Goal: Submit feedback/report problem

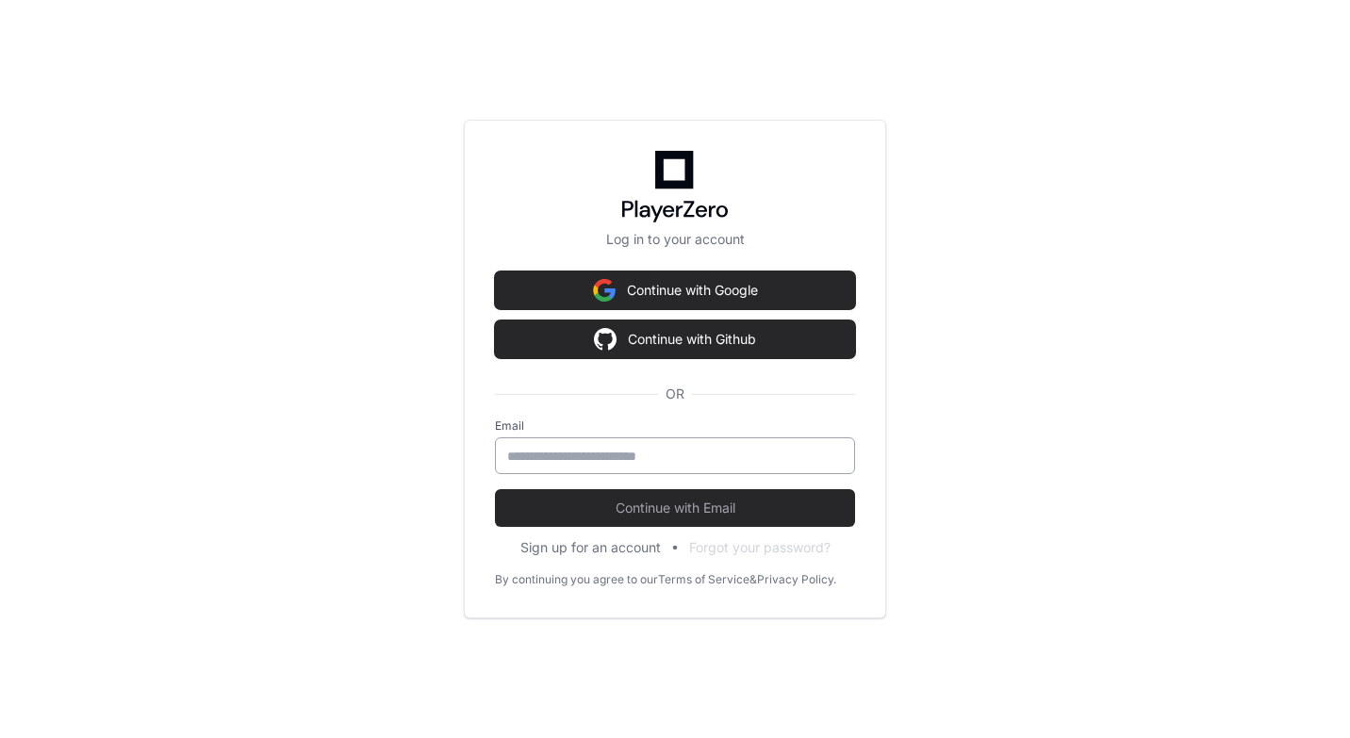
click at [682, 453] on input "email" at bounding box center [675, 456] width 336 height 19
type input "**********"
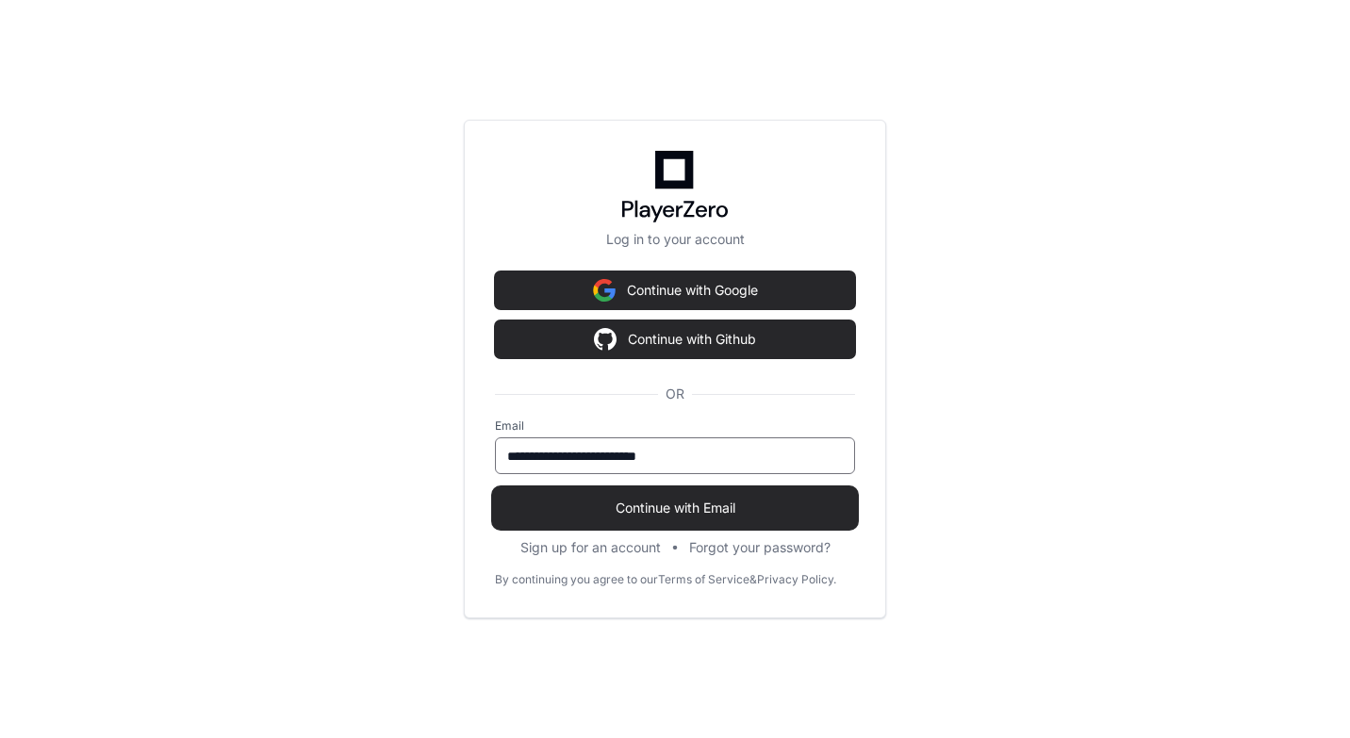
click at [678, 503] on span "Continue with Email" at bounding box center [675, 508] width 360 height 19
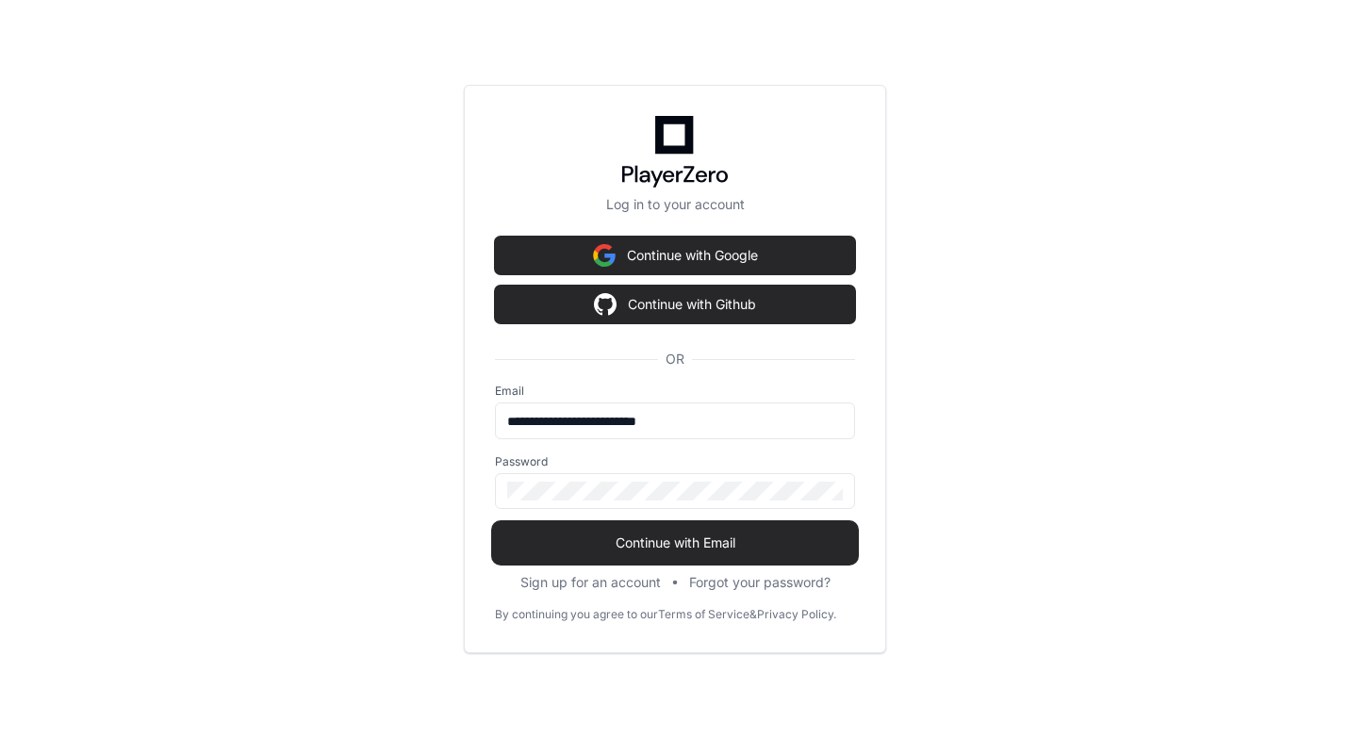
click at [694, 534] on span "Continue with Email" at bounding box center [675, 543] width 360 height 19
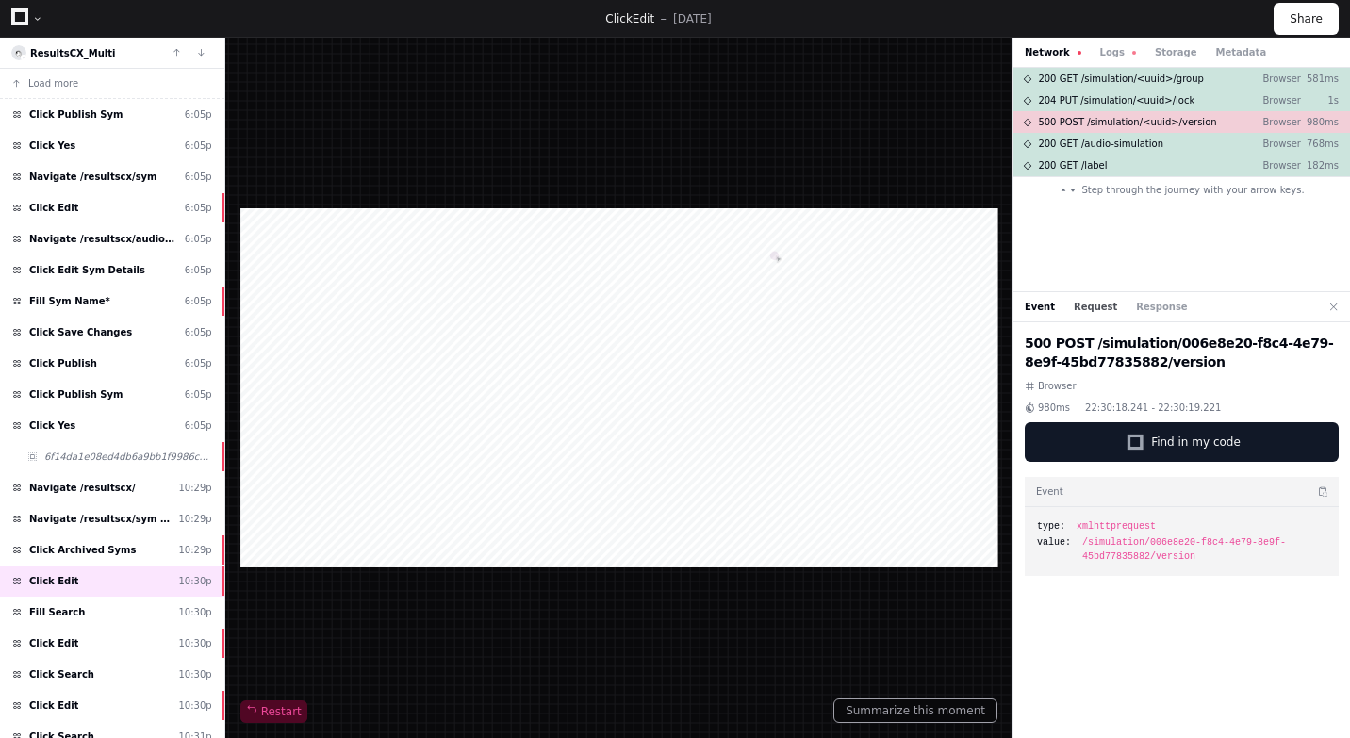
click at [1087, 307] on button "Request" at bounding box center [1095, 307] width 43 height 14
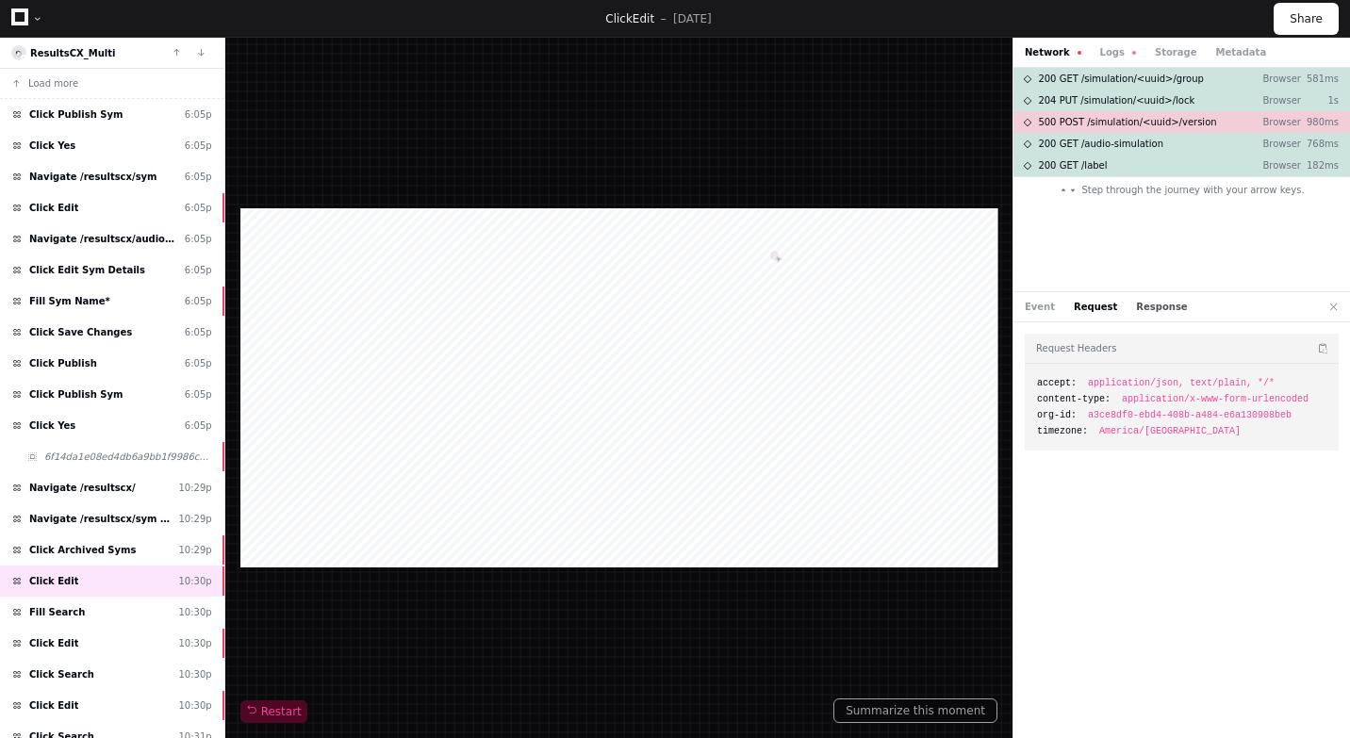
click at [1143, 312] on button "Response" at bounding box center [1161, 307] width 51 height 14
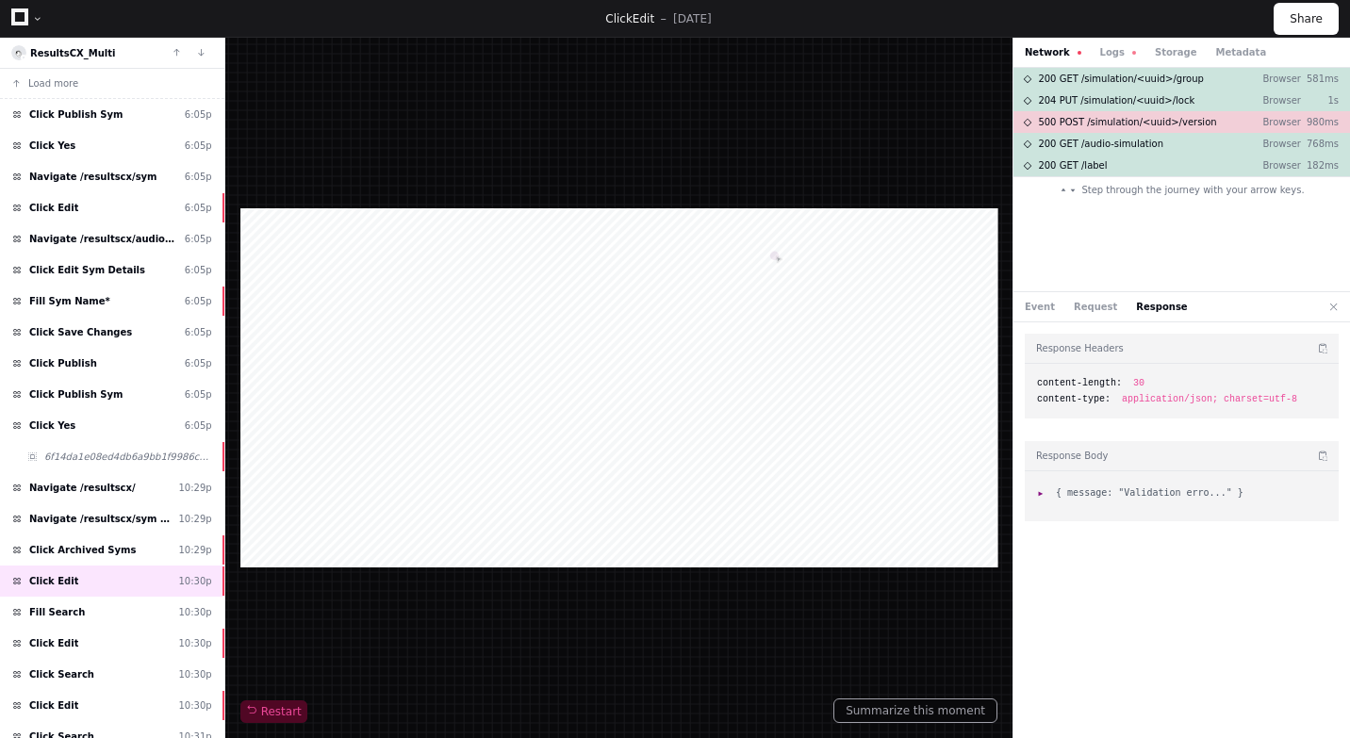
click at [1096, 321] on div "Event Request Response" at bounding box center [1182, 307] width 337 height 30
click at [1097, 315] on div "Event Request Response" at bounding box center [1182, 307] width 337 height 30
click at [1086, 311] on button "Request" at bounding box center [1095, 307] width 43 height 14
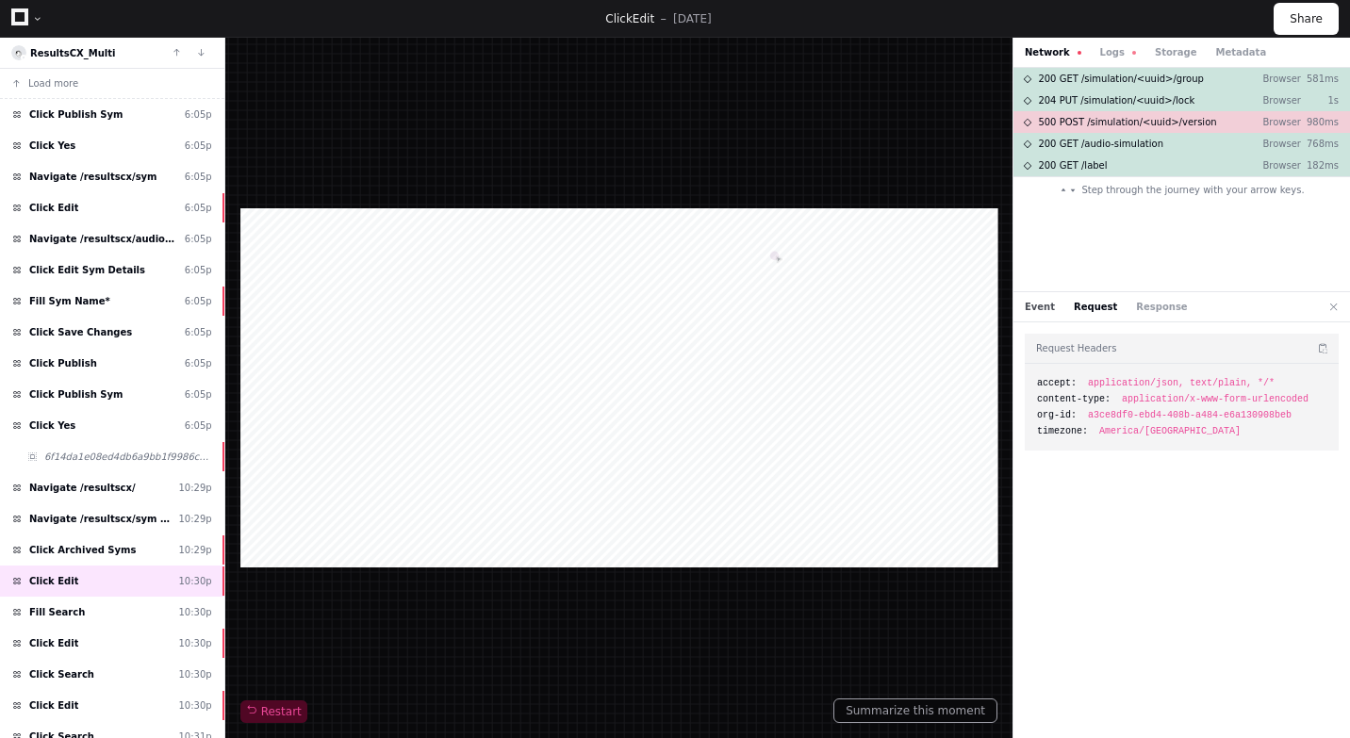
click at [1046, 310] on button "Event" at bounding box center [1040, 307] width 30 height 14
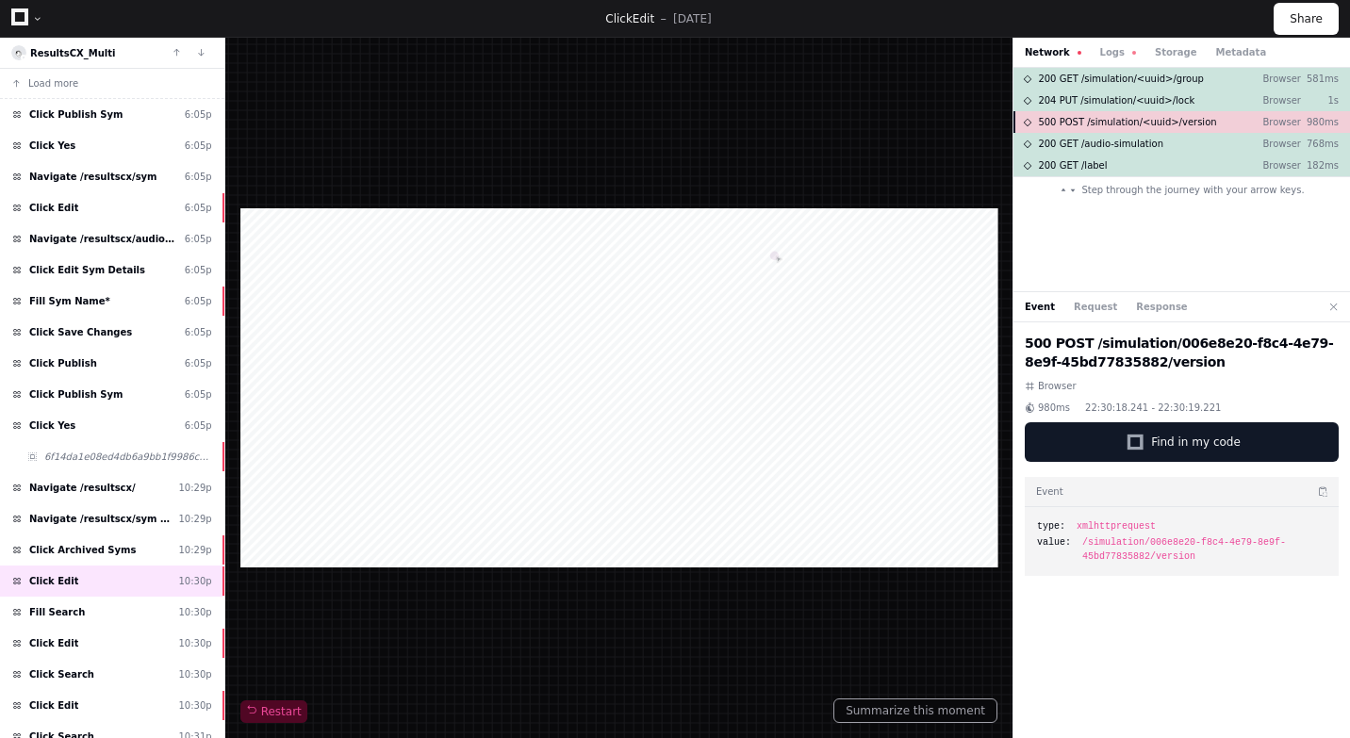
click at [1047, 120] on span "500 POST /simulation/<uuid>/version" at bounding box center [1127, 122] width 178 height 14
click at [1105, 54] on button "Logs" at bounding box center [1118, 52] width 36 height 14
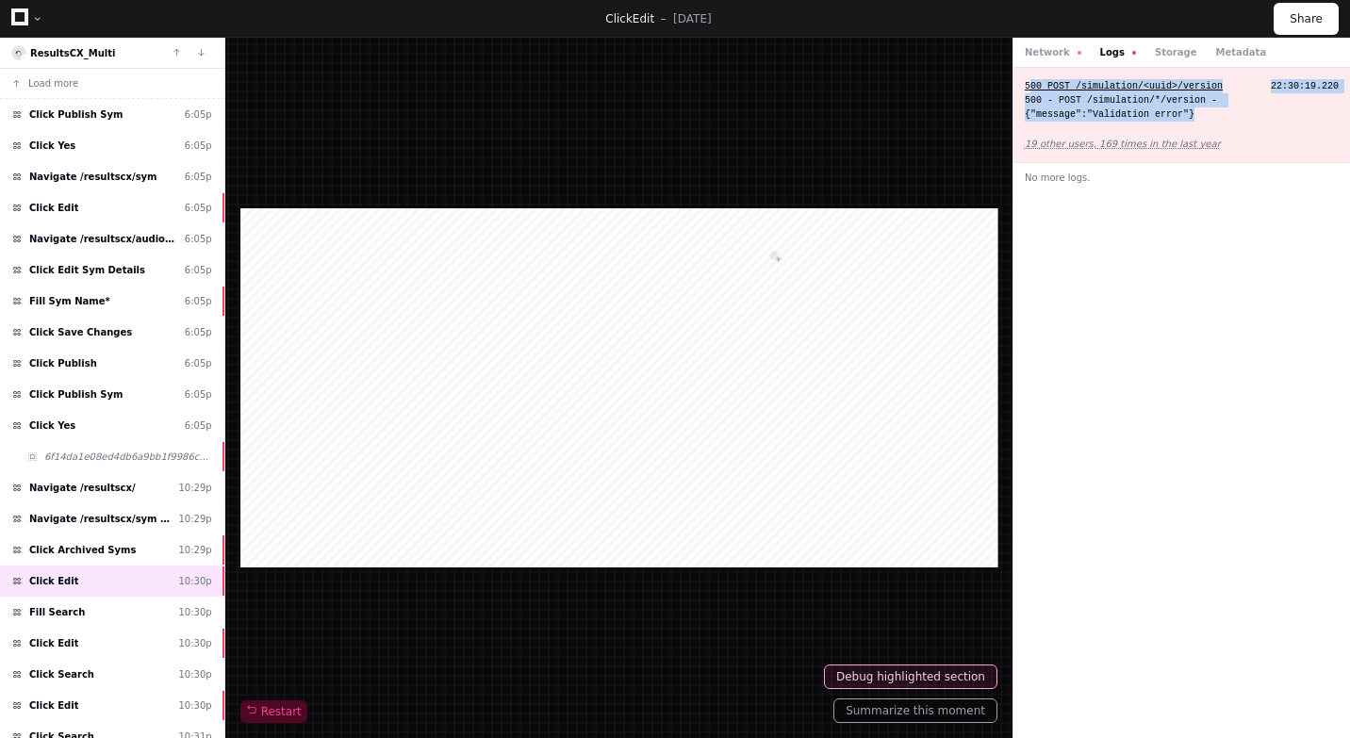
copy div "00 POST /simulation/<uuid>/version 22:30:19.220 500 - POST /simulation/*/versio…"
drag, startPoint x: 1207, startPoint y: 114, endPoint x: 1028, endPoint y: 81, distance: 182.2
click at [1028, 81] on div "500 POST /simulation/<uuid>/version 22:30:19.220 500 - POST /simulation/*/versi…" at bounding box center [1182, 115] width 337 height 95
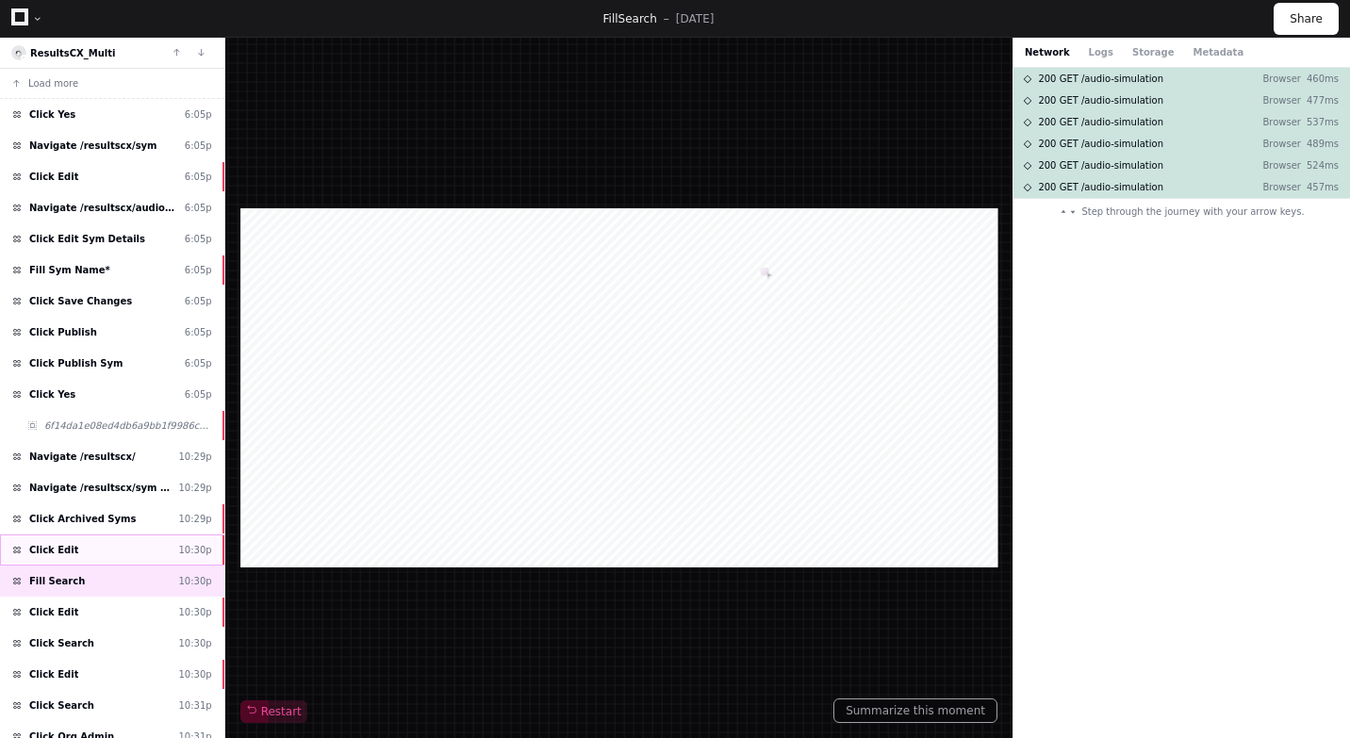
click at [166, 543] on div "Click Edit 10:30p" at bounding box center [112, 550] width 224 height 31
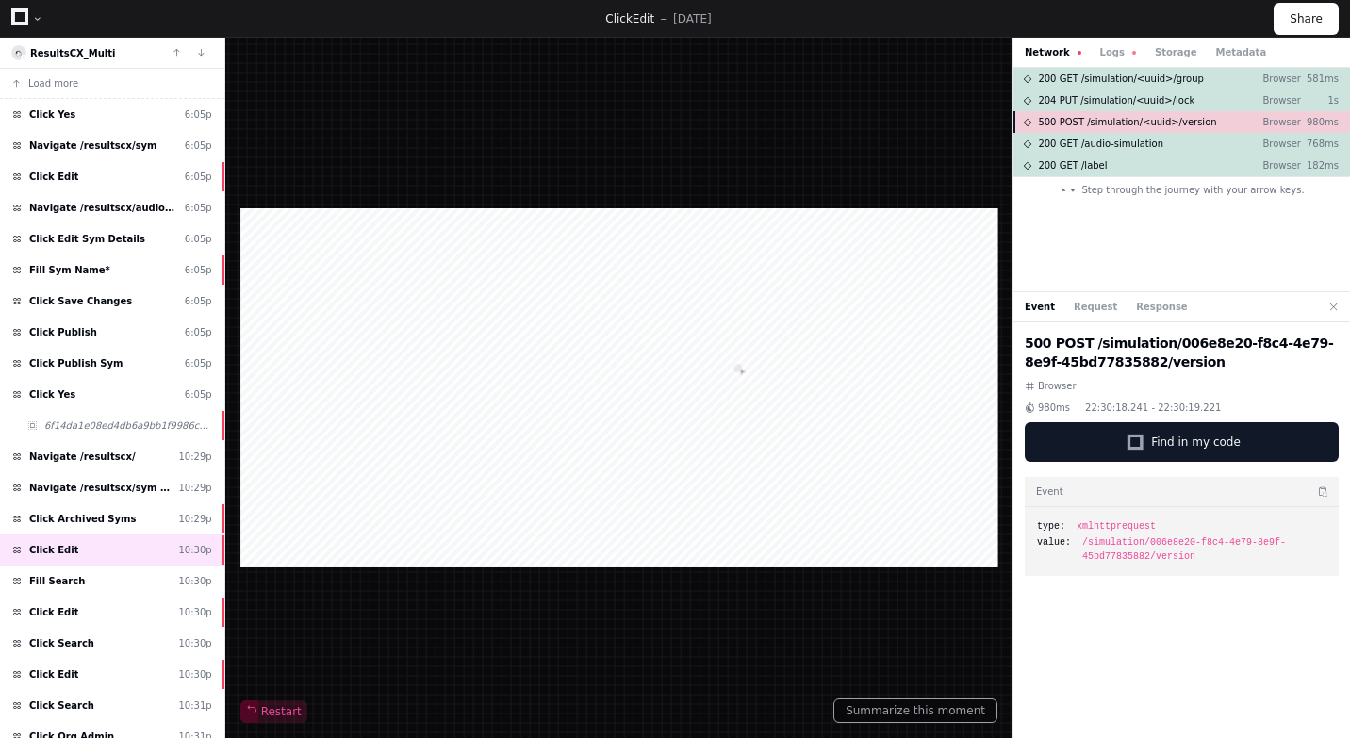
click at [1068, 124] on span "500 POST /simulation/<uuid>/version" at bounding box center [1127, 122] width 178 height 14
click at [1068, 123] on span "500 POST /simulation/<uuid>/version" at bounding box center [1127, 122] width 178 height 14
click at [1116, 49] on button "Logs" at bounding box center [1118, 52] width 36 height 14
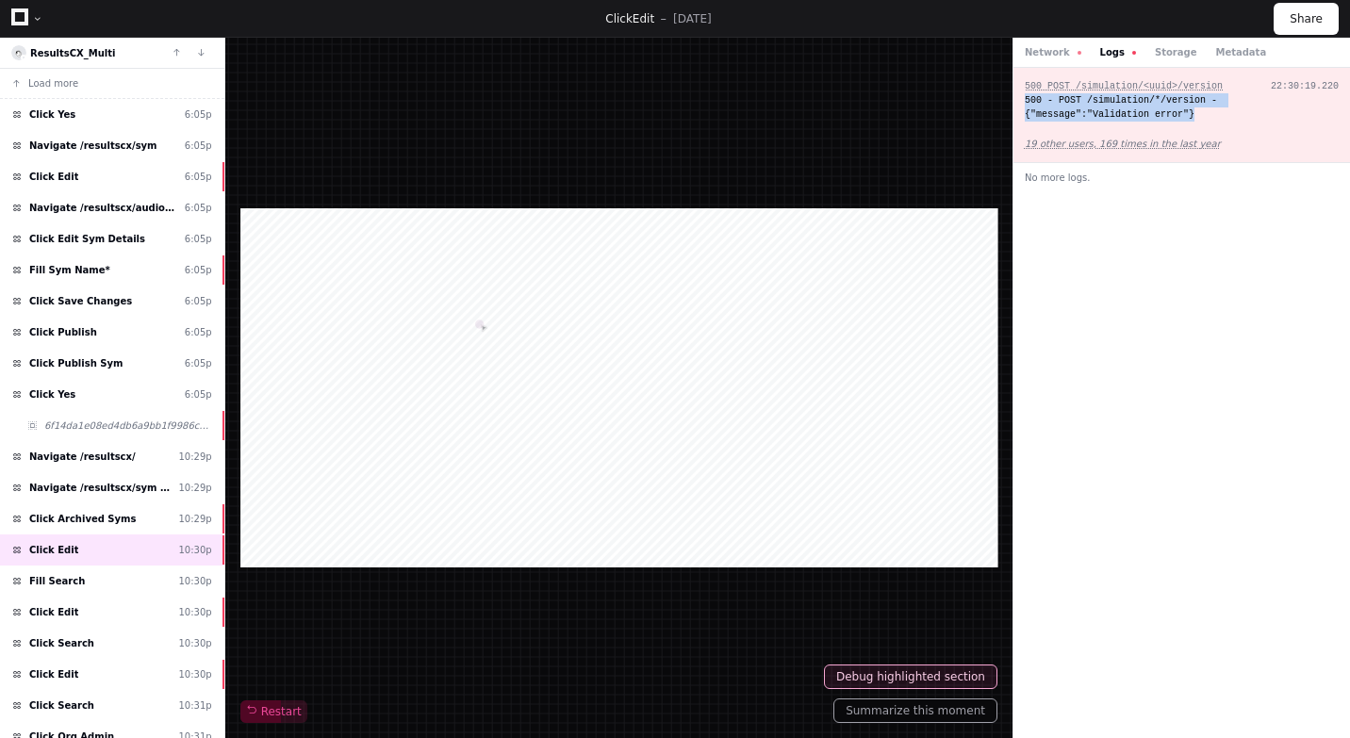
copy div "500 - POST /simulation/*/version - {"message":"Validation error"}"
drag, startPoint x: 1208, startPoint y: 115, endPoint x: 1026, endPoint y: 97, distance: 182.9
click at [1026, 96] on div "500 - POST /simulation/*/version - {"message":"Validation error"}" at bounding box center [1182, 107] width 314 height 28
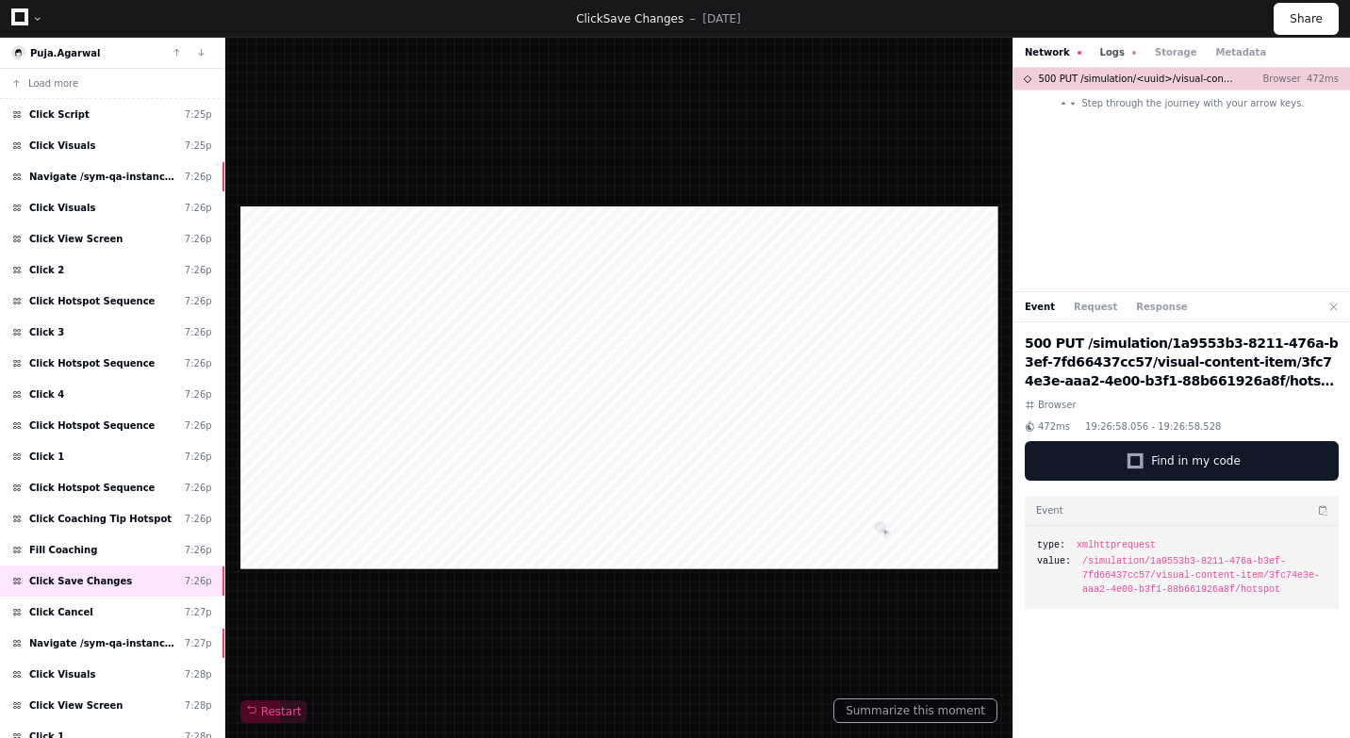
click at [1114, 57] on button "Logs" at bounding box center [1118, 52] width 36 height 14
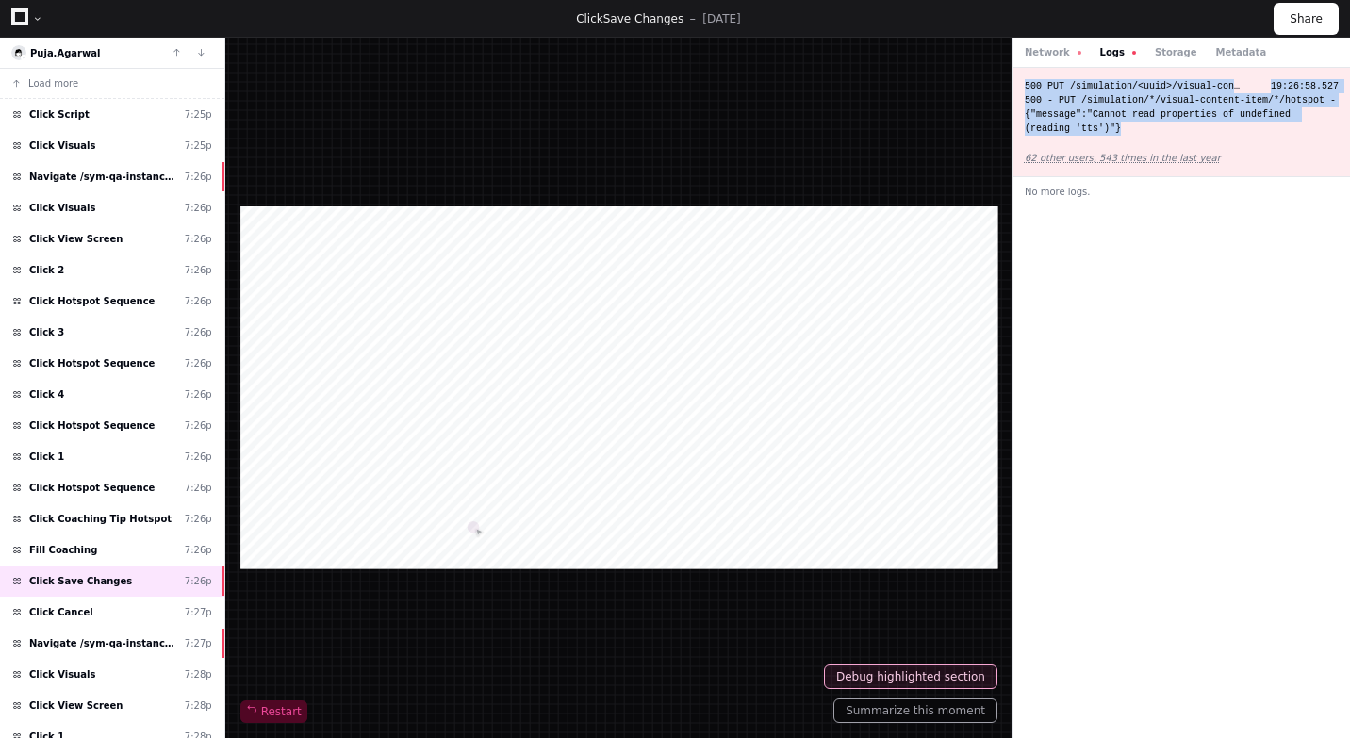
copy div "500 PUT /simulation/<uuid>/visual-content-item/<uuid>/hotspot 19:26:58.527 500 …"
drag, startPoint x: 1133, startPoint y: 128, endPoint x: 1025, endPoint y: 83, distance: 117.5
click at [1025, 83] on div "500 PUT /simulation/<uuid>/visual-content-item/<uuid>/hotspot 19:26:58.527 500 …" at bounding box center [1182, 122] width 337 height 109
copy div "500 PUT /simulation/<uuid>/visual-content-item/<uuid>/hotspot 19:26:58.527 500 …"
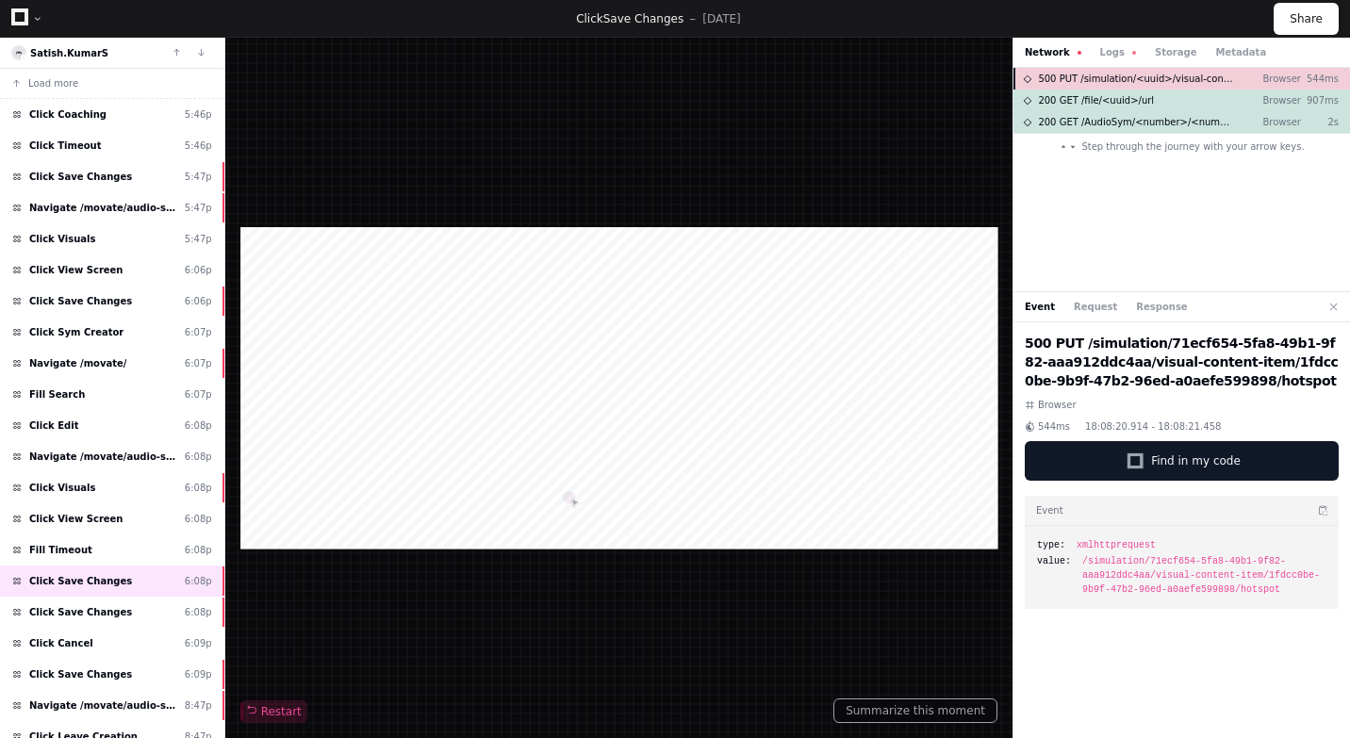
click at [1101, 76] on span "500 PUT /simulation/<uuid>/visual-content-item/<uuid>/hotspot" at bounding box center [1135, 79] width 195 height 14
click at [1100, 74] on span "500 PUT /simulation/<uuid>/visual-content-item/<uuid>/hotspot" at bounding box center [1135, 79] width 195 height 14
click at [1095, 308] on button "Request" at bounding box center [1095, 307] width 43 height 14
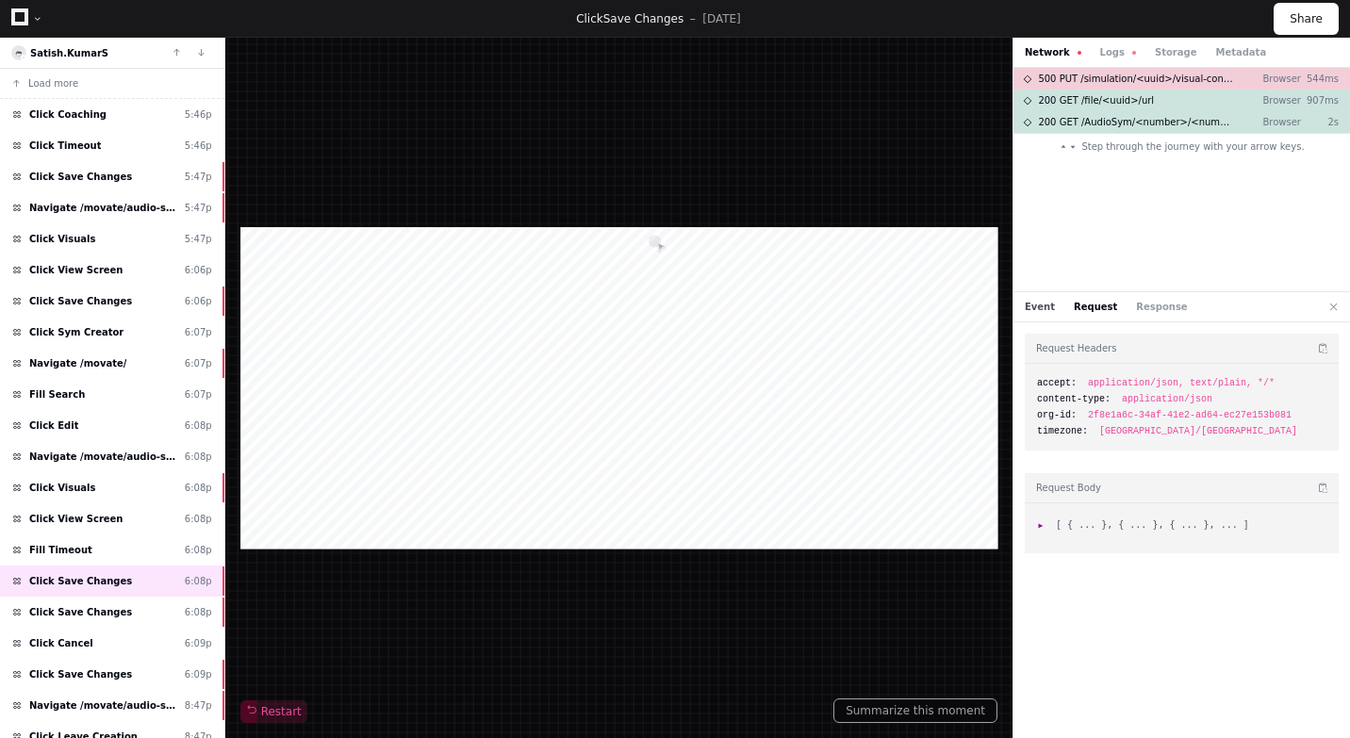
click at [1034, 308] on button "Event" at bounding box center [1040, 307] width 30 height 14
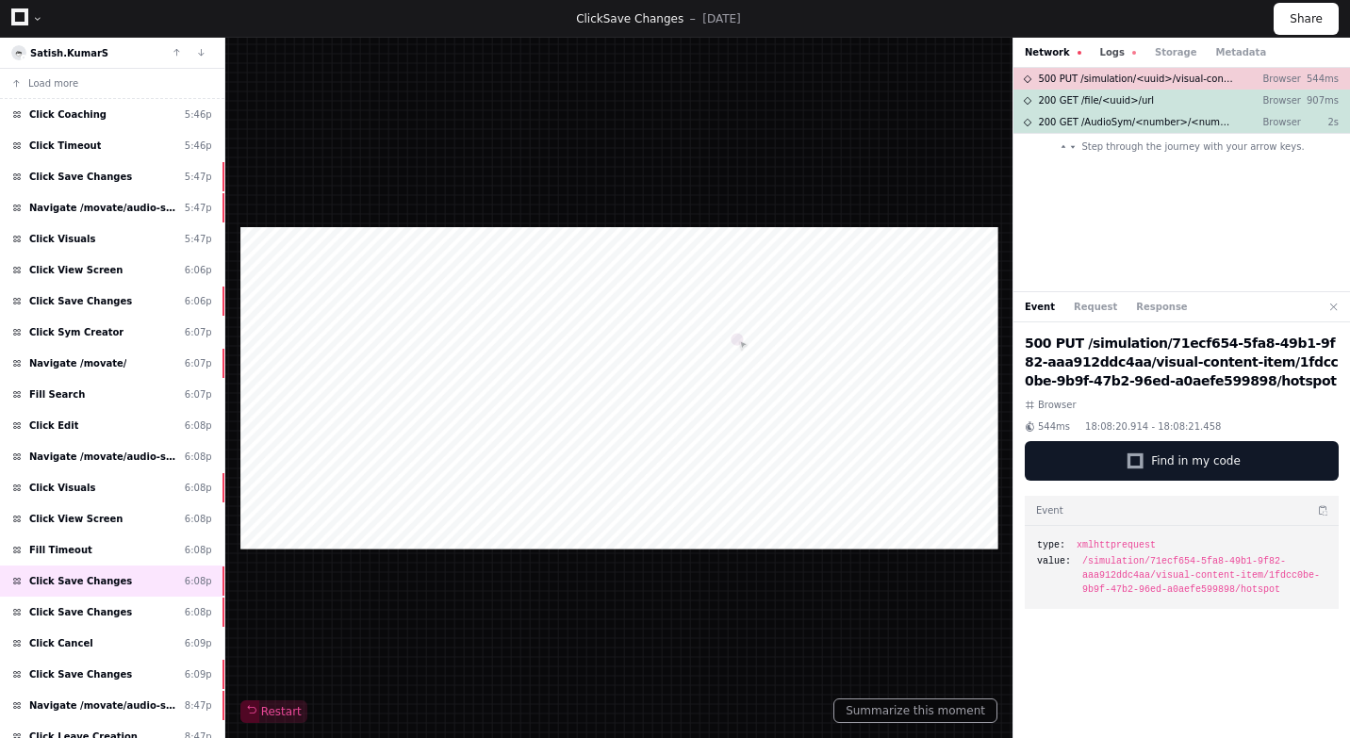
click at [1100, 51] on button "Logs" at bounding box center [1118, 52] width 36 height 14
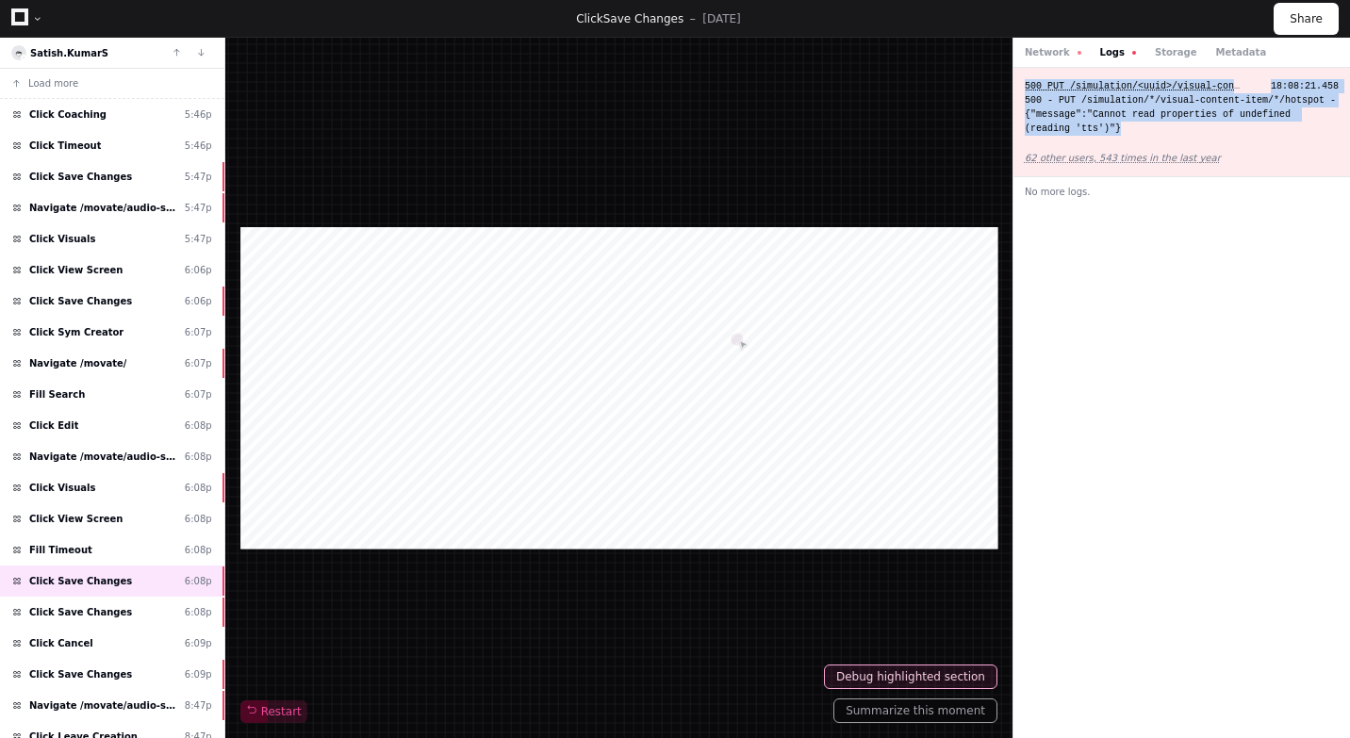
copy div "500 PUT /simulation/<uuid>/visual-content-item/<uuid>/hotspot 18:08:21.458 500 …"
drag, startPoint x: 1127, startPoint y: 134, endPoint x: 1022, endPoint y: 82, distance: 116.8
click at [1022, 82] on div "500 PUT /simulation/<uuid>/visual-content-item/<uuid>/hotspot 18:08:21.458 500 …" at bounding box center [1182, 122] width 337 height 109
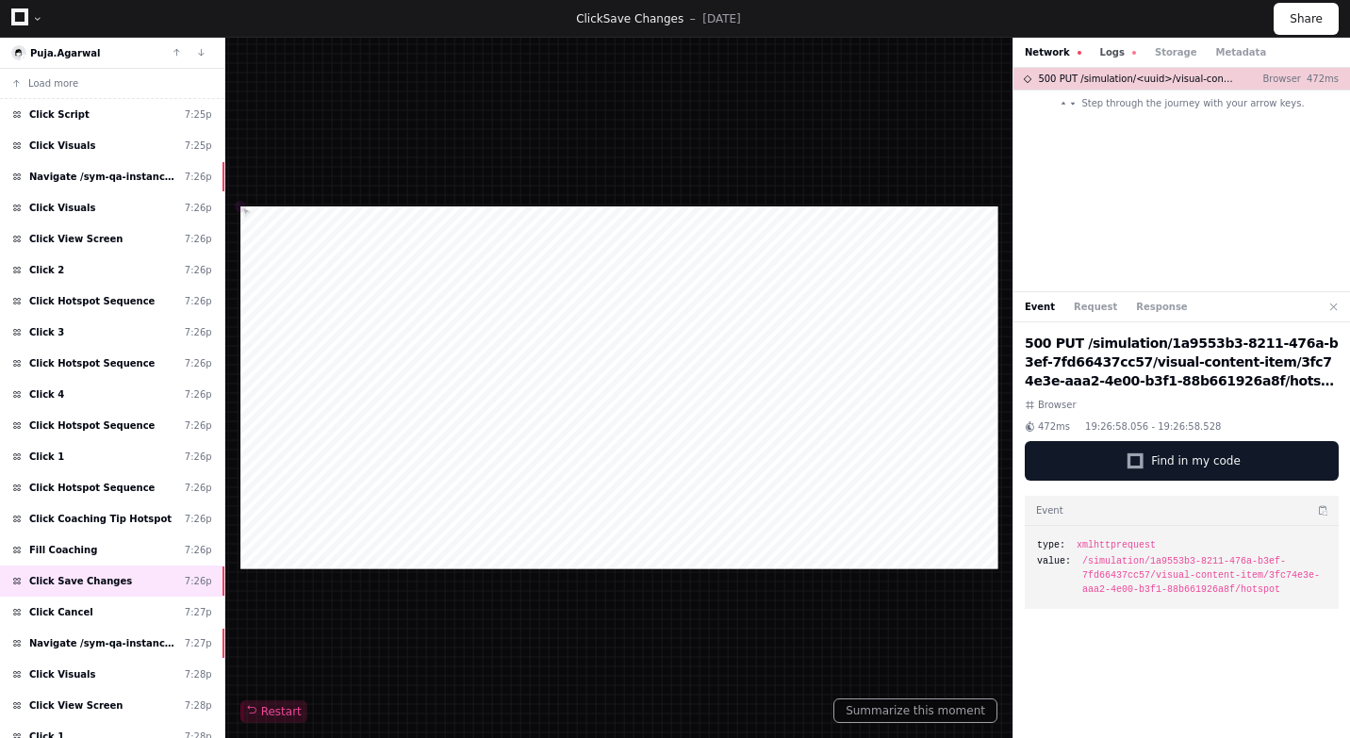
click at [1118, 54] on button "Logs" at bounding box center [1118, 52] width 36 height 14
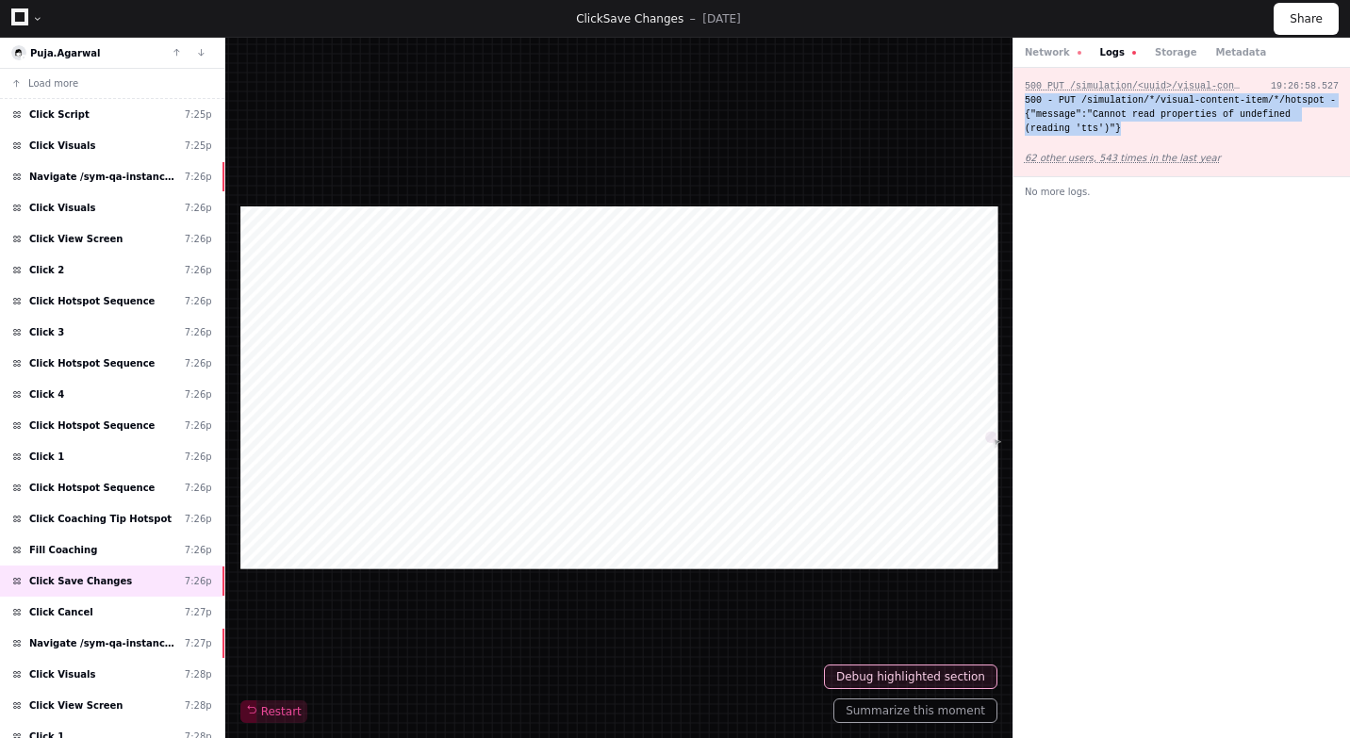
drag, startPoint x: 1129, startPoint y: 136, endPoint x: 1025, endPoint y: 98, distance: 110.4
click at [1022, 96] on div "500 PUT /simulation/<uuid>/visual-content-item/<uuid>/hotspot 19:26:58.527 500 …" at bounding box center [1182, 122] width 337 height 109
copy div "500 - PUT /simulation/*/visual-content-item/*/hotspot - {"message":"Cannot read…"
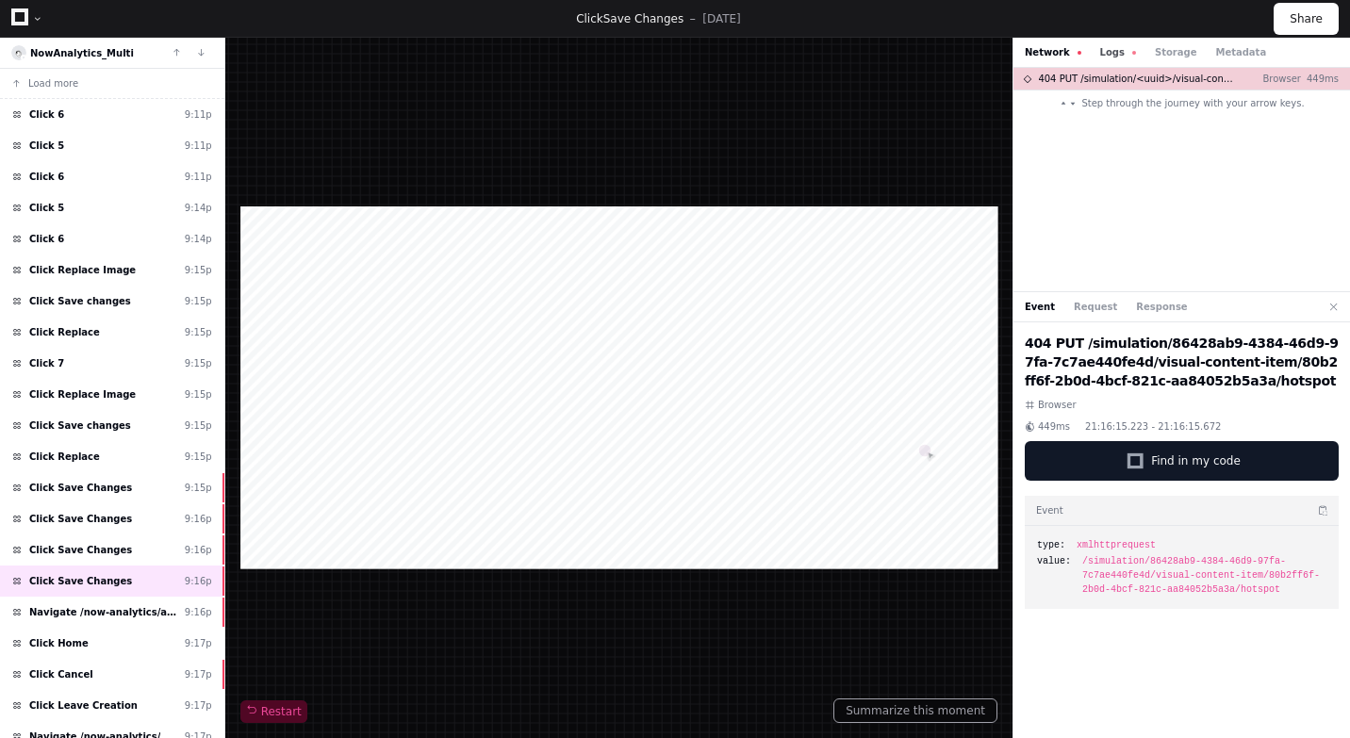
click at [1108, 47] on button "Logs" at bounding box center [1118, 52] width 36 height 14
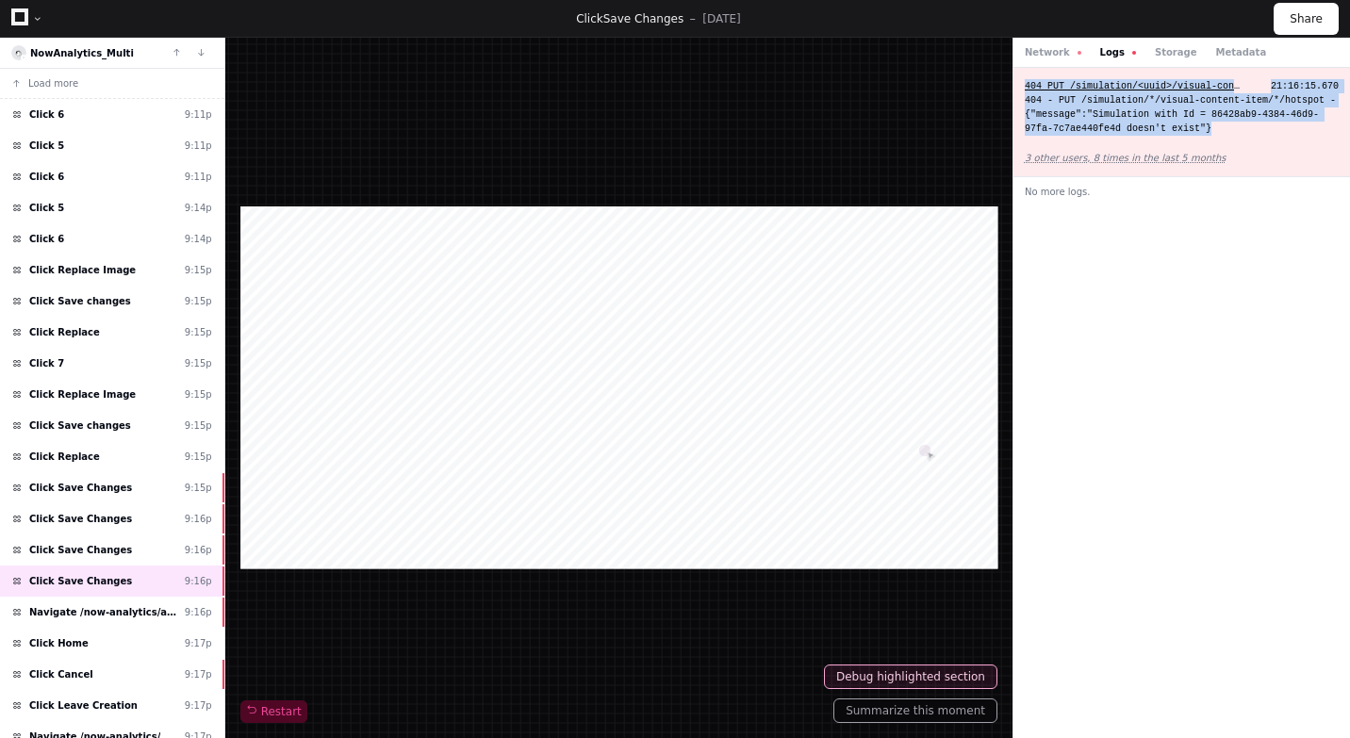
drag, startPoint x: 1214, startPoint y: 127, endPoint x: 1026, endPoint y: 84, distance: 193.5
click at [1026, 84] on div "404 PUT /simulation/<uuid>/visual-content-item/<uuid>/hotspot 21:16:15.670 404 …" at bounding box center [1182, 122] width 337 height 109
copy div "404 PUT /simulation/<uuid>/visual-content-item/<uuid>/hotspot 21:16:15.670 404 …"
